Goal: Navigation & Orientation: Find specific page/section

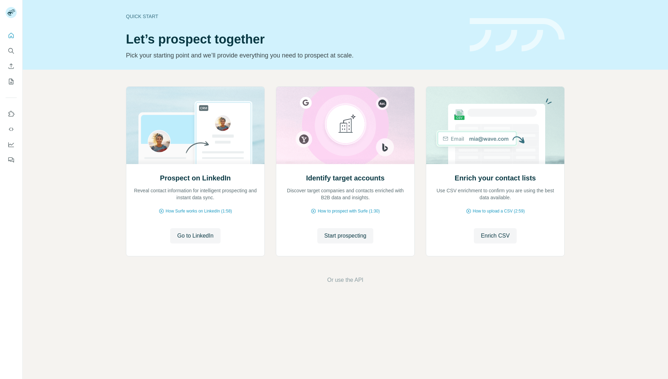
click at [68, 162] on div "Prospect on LinkedIn Reveal contact information for intelligent prospecting and…" at bounding box center [345, 185] width 645 height 231
click at [11, 36] on icon "Quick start" at bounding box center [11, 35] width 5 height 5
click at [11, 81] on icon "My lists" at bounding box center [11, 81] width 7 height 7
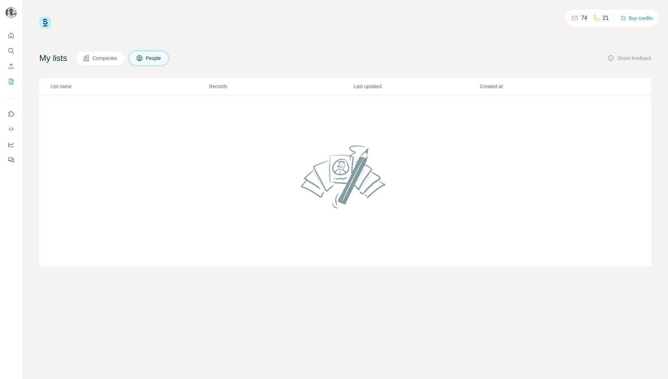
click at [162, 59] on span "People" at bounding box center [154, 58] width 16 height 7
click at [103, 55] on span "Companies" at bounding box center [105, 58] width 25 height 7
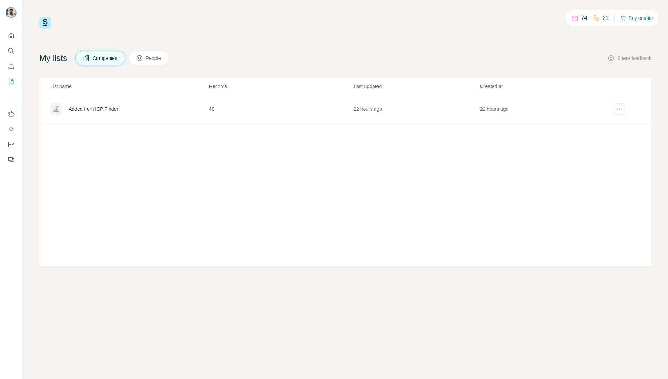
click at [151, 58] on span "People" at bounding box center [154, 58] width 16 height 7
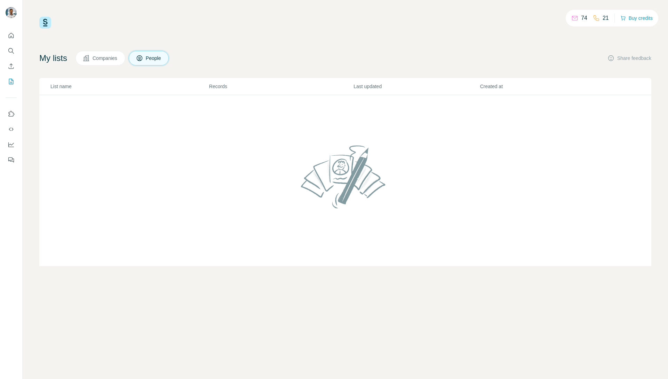
click at [245, 25] on div "74 21 Buy credits" at bounding box center [345, 23] width 612 height 12
click at [37, 42] on div "74 21 Buy credits My lists Companies People Share feedback List name Records La…" at bounding box center [345, 189] width 645 height 379
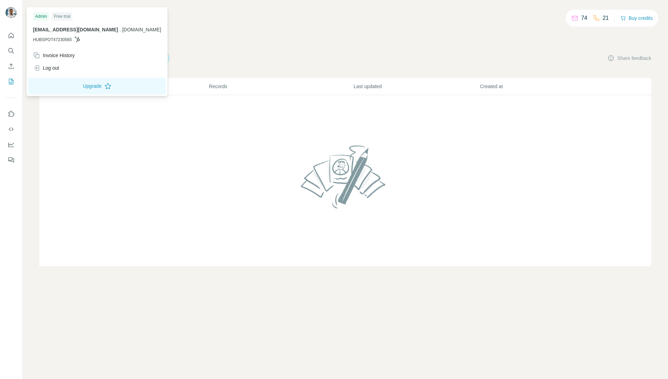
click at [12, 12] on img at bounding box center [11, 12] width 11 height 11
click at [213, 36] on div "74 21 Buy credits My lists Companies People Share feedback List name Records La…" at bounding box center [345, 141] width 612 height 249
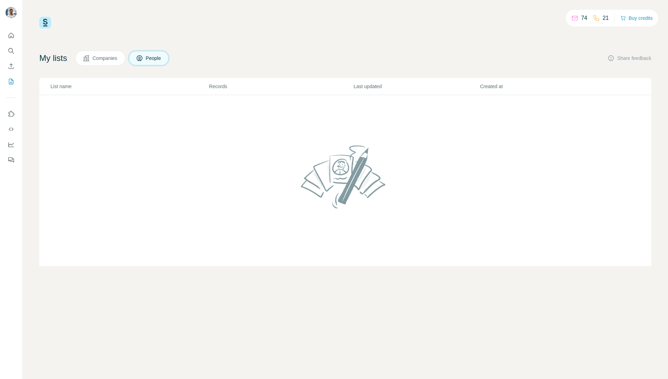
click at [102, 61] on span "Companies" at bounding box center [105, 58] width 25 height 7
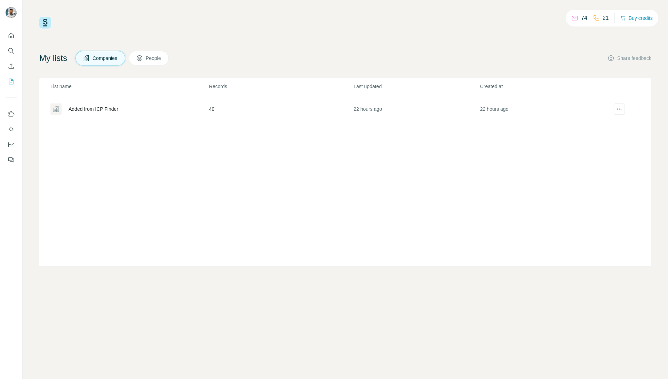
click at [231, 51] on div "My lists Companies People Share feedback" at bounding box center [345, 58] width 612 height 15
click at [265, 36] on div "74 21 Buy credits My lists Companies People Share feedback List name Records La…" at bounding box center [345, 141] width 612 height 249
click at [165, 29] on div "74 21 Buy credits My lists Companies People Share feedback List name Records La…" at bounding box center [345, 141] width 612 height 249
click at [45, 19] on img at bounding box center [45, 23] width 12 height 12
click at [45, 23] on img at bounding box center [45, 23] width 12 height 12
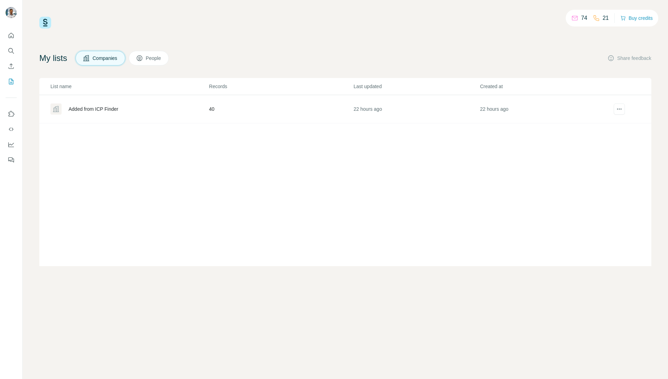
click at [121, 23] on div "74 21 Buy credits" at bounding box center [345, 23] width 612 height 12
